Goal: Transaction & Acquisition: Obtain resource

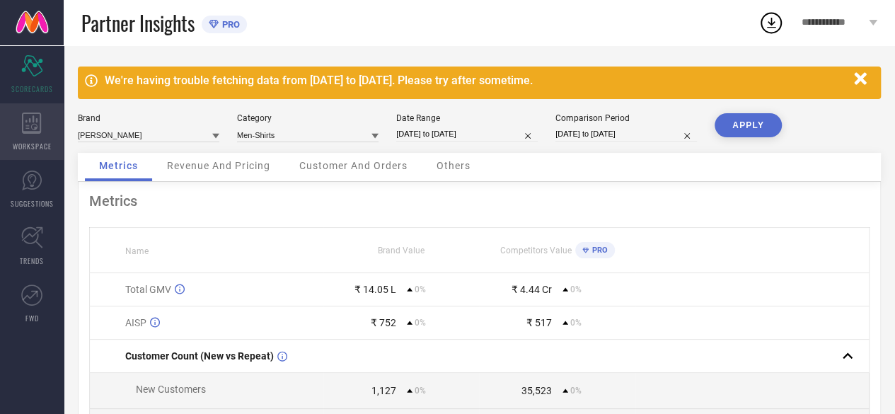
click at [48, 124] on div "WORKSPACE" at bounding box center [32, 131] width 64 height 57
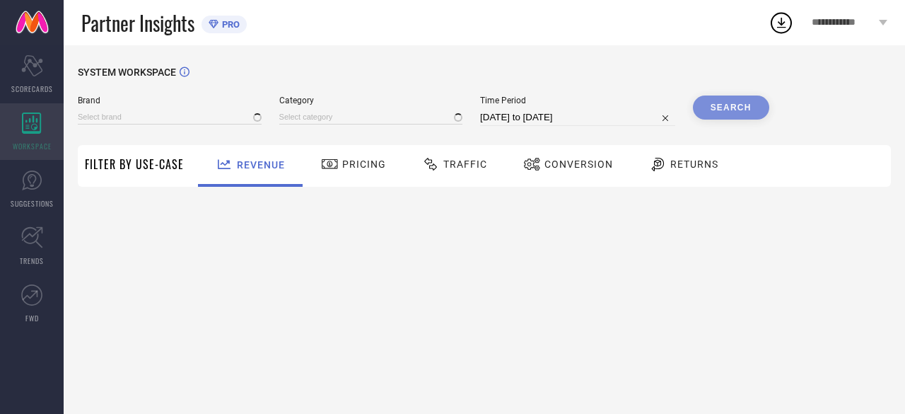
type input "ANUBHUTEE"
type input "All"
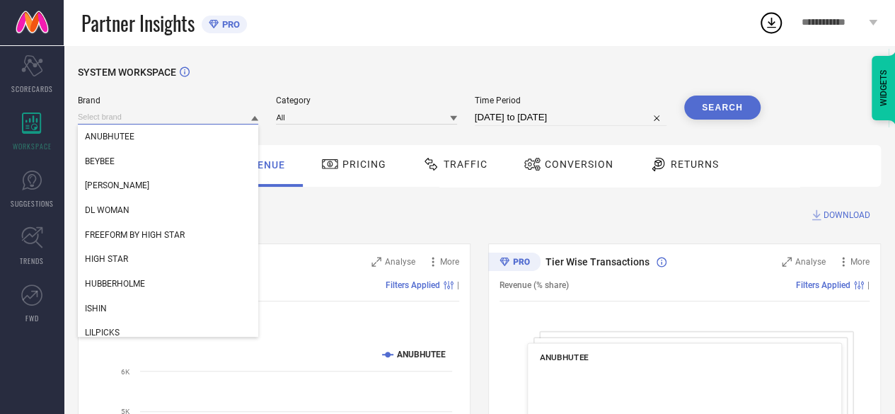
click at [129, 117] on input at bounding box center [168, 117] width 180 height 15
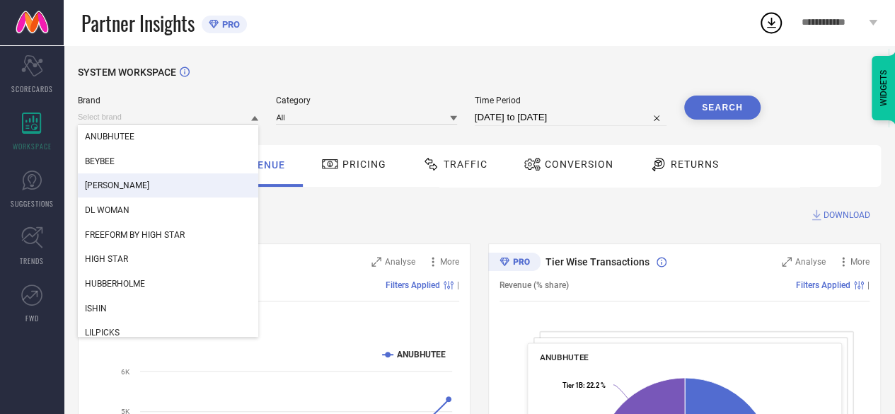
click at [132, 190] on span "[PERSON_NAME]" at bounding box center [117, 185] width 64 height 10
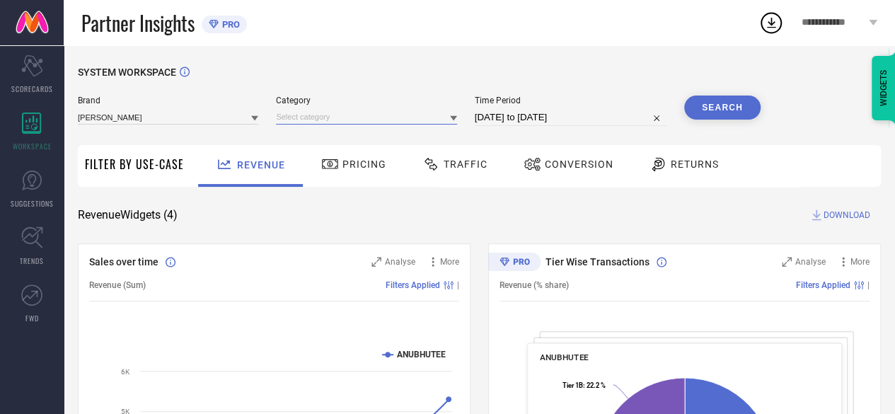
click at [352, 121] on input at bounding box center [366, 117] width 180 height 15
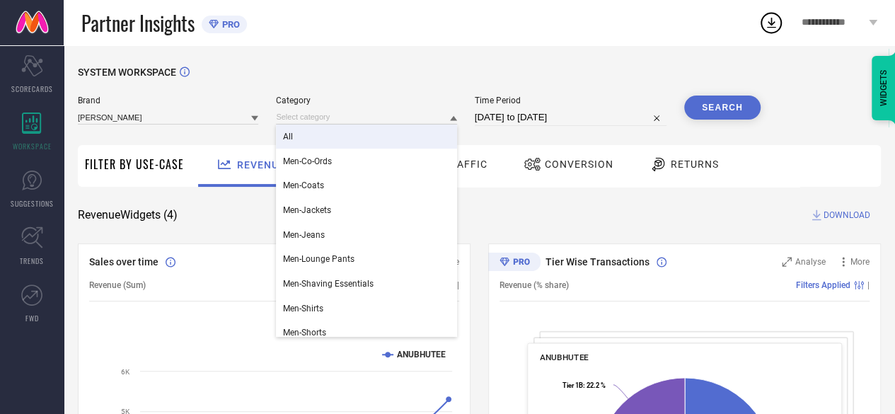
click at [326, 138] on div "All" at bounding box center [366, 136] width 180 height 24
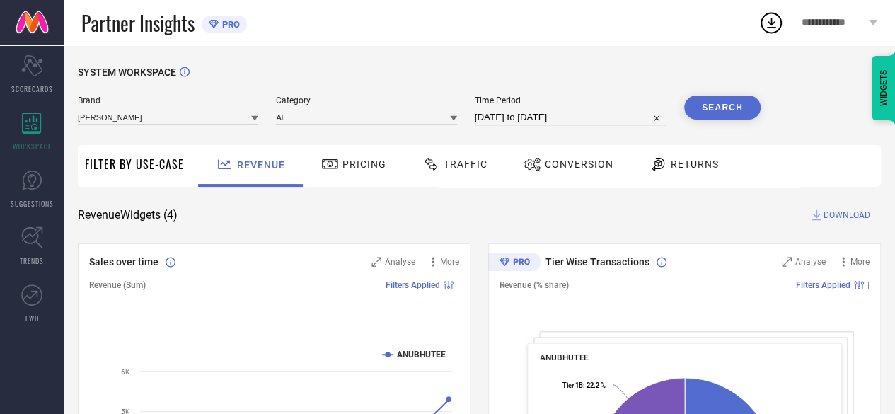
click at [497, 120] on input "[DATE] to [DATE]" at bounding box center [571, 117] width 192 height 17
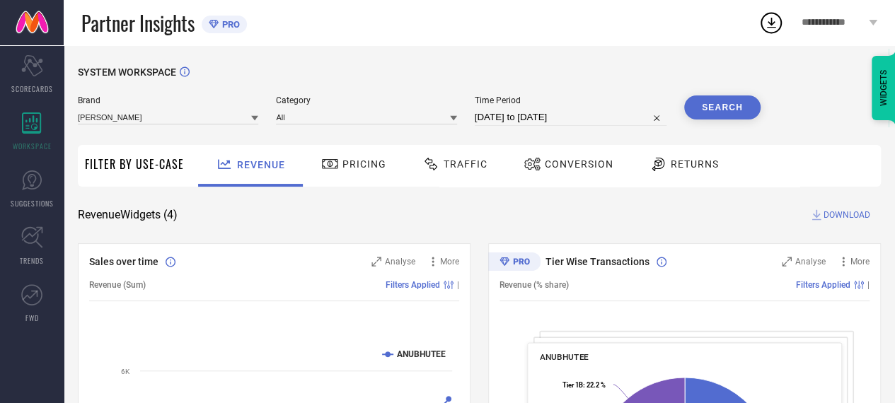
select select "6"
select select "2025"
select select "7"
select select "2025"
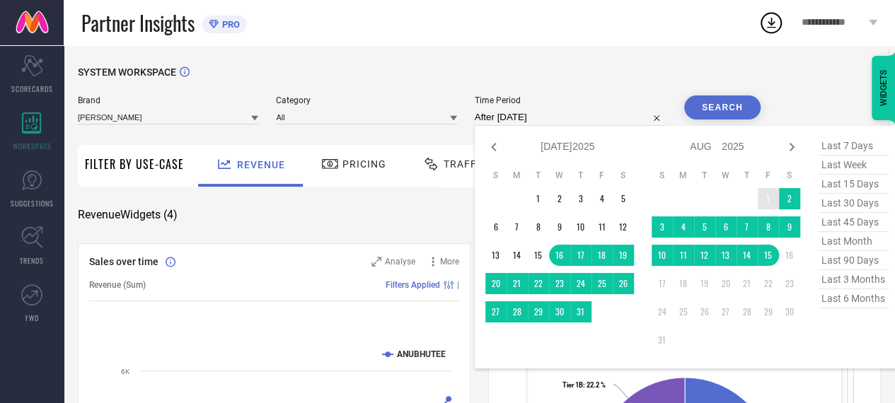
click at [771, 195] on td "1" at bounding box center [767, 198] width 21 height 21
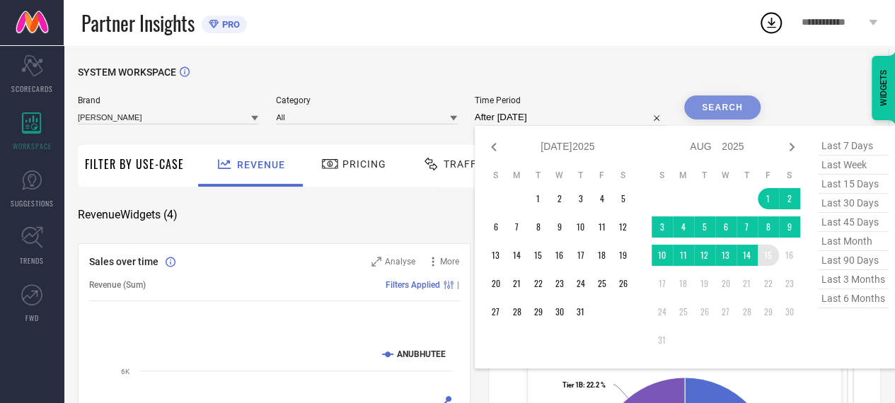
type input "[DATE] to [DATE]"
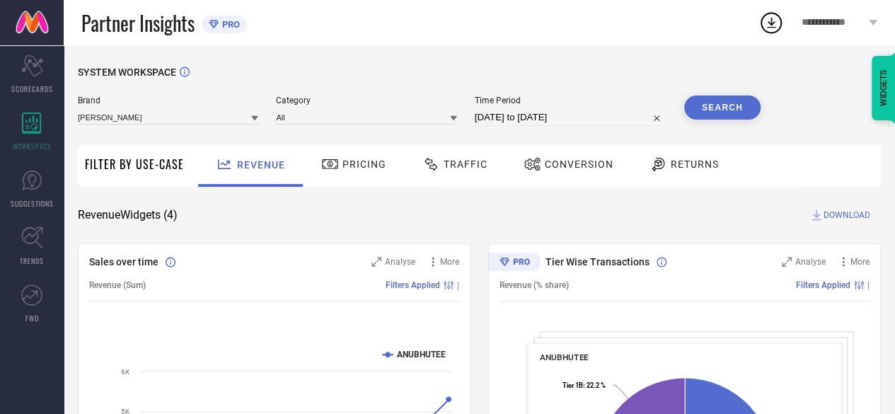
click at [476, 165] on span "Traffic" at bounding box center [465, 163] width 44 height 11
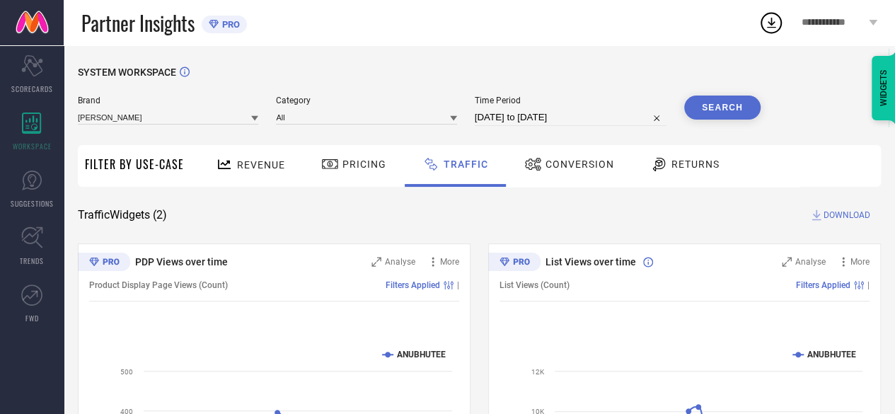
click at [743, 98] on button "Search" at bounding box center [722, 107] width 76 height 24
click at [843, 216] on span "DOWNLOAD" at bounding box center [846, 215] width 47 height 14
click at [774, 18] on icon at bounding box center [770, 22] width 25 height 25
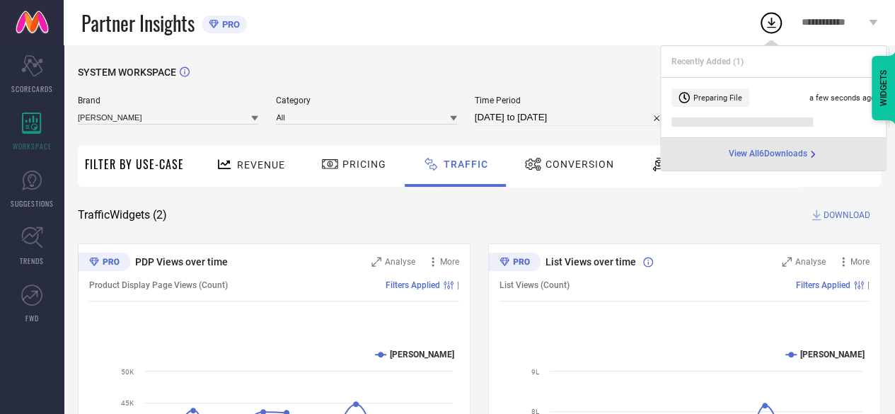
click at [772, 153] on span "View All 6 Downloads" at bounding box center [767, 154] width 79 height 11
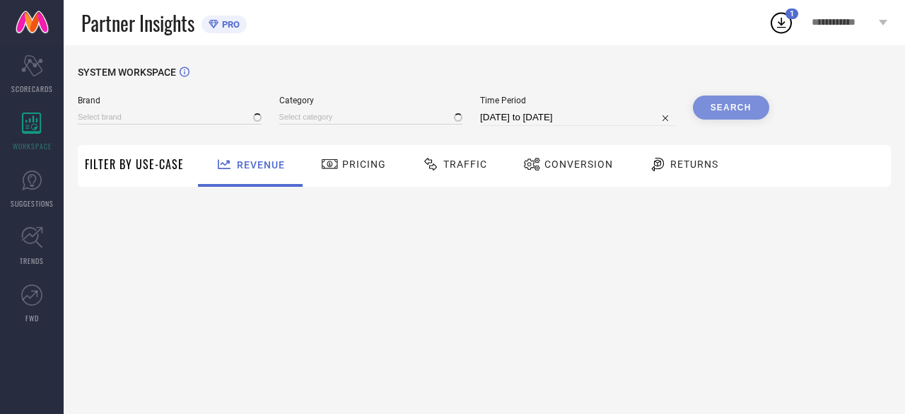
type input "ANUBHUTEE"
type input "All"
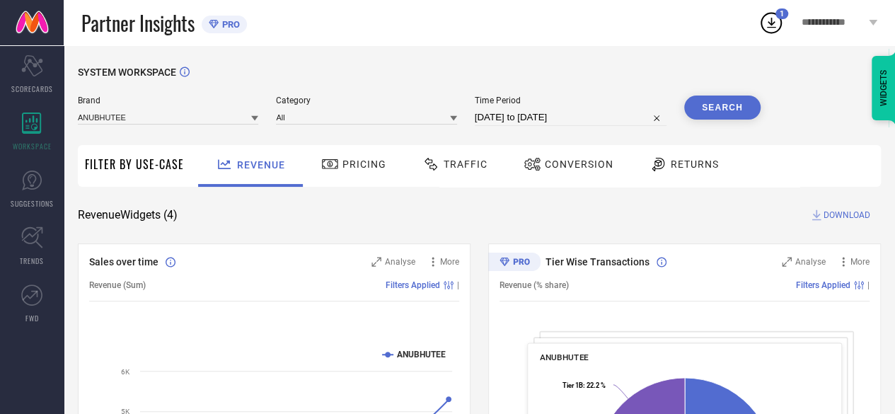
click at [770, 28] on icon at bounding box center [770, 22] width 25 height 25
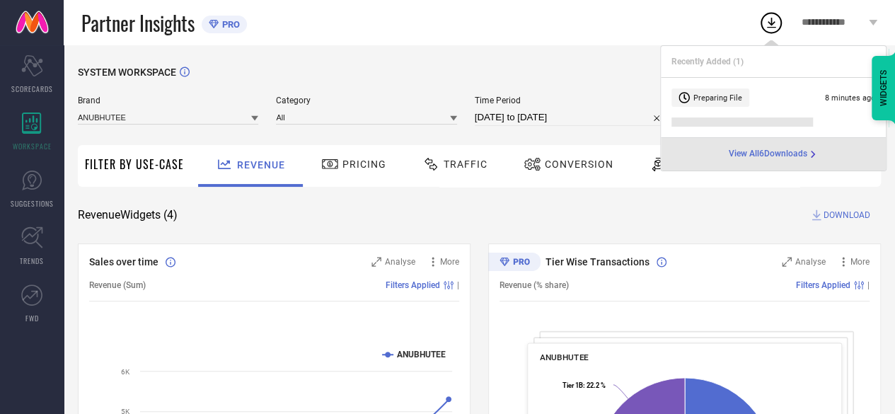
click at [747, 146] on div "View All 6 Downloads" at bounding box center [773, 154] width 225 height 33
click at [754, 152] on span "View All 6 Downloads" at bounding box center [767, 154] width 79 height 11
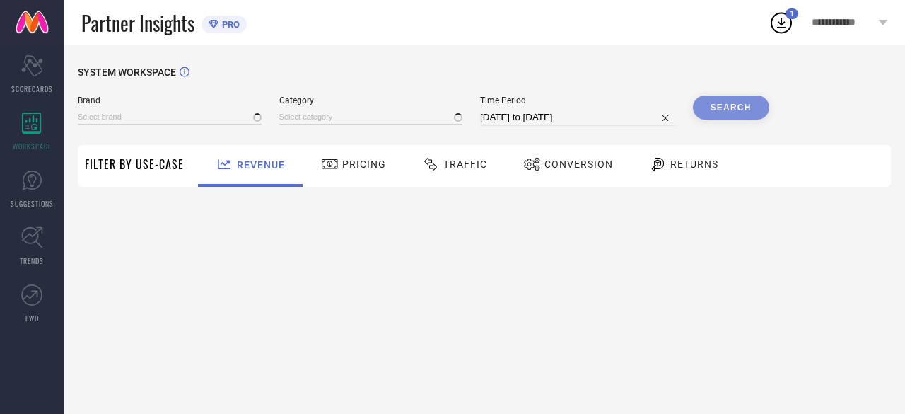
type input "ANUBHUTEE"
type input "All"
